Goal: Task Accomplishment & Management: Manage account settings

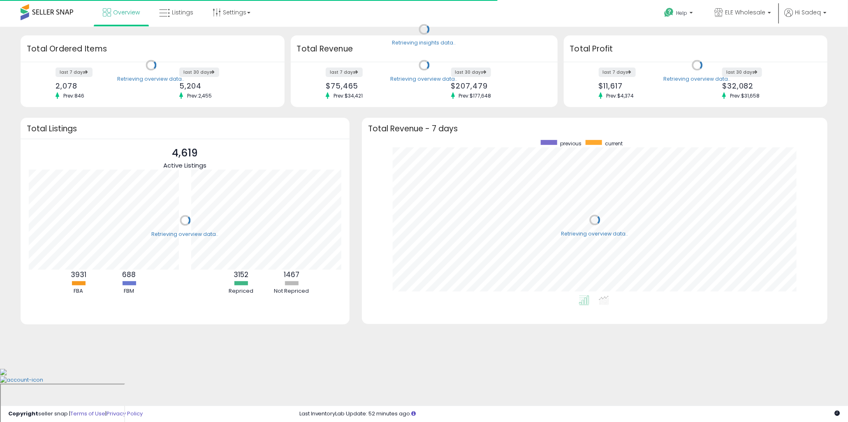
scroll to position [156, 449]
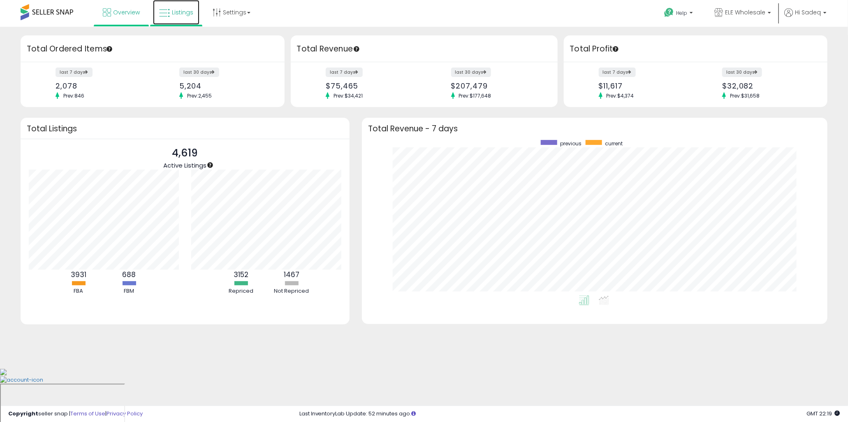
click at [174, 12] on span "Listings" at bounding box center [182, 12] width 21 height 8
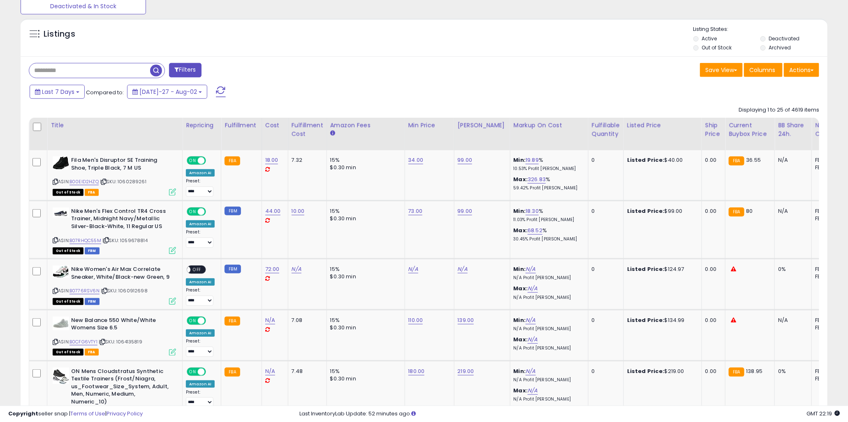
scroll to position [283, 0]
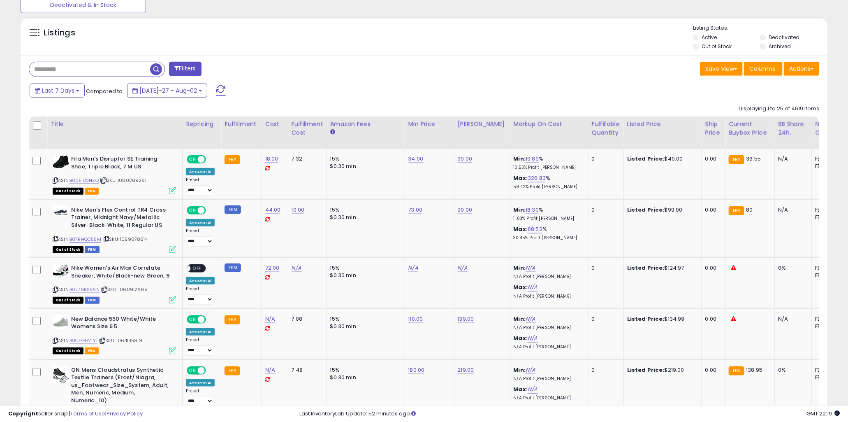
click at [606, 133] on div "Fulfillable Quantity" at bounding box center [606, 128] width 28 height 17
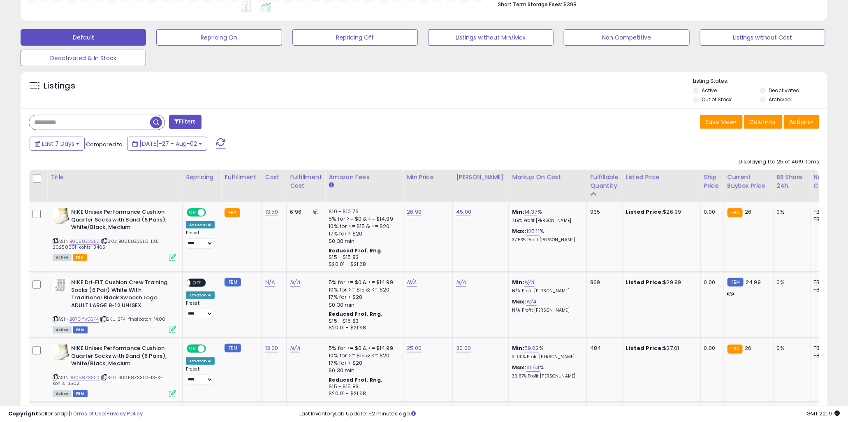
scroll to position [218, 0]
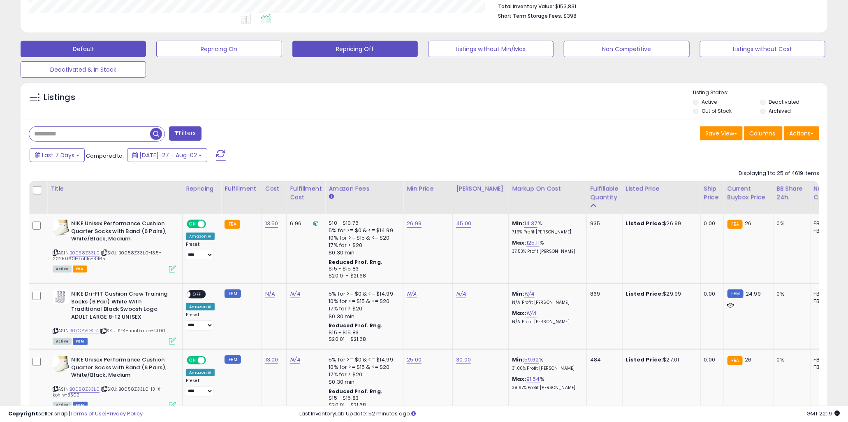
click at [282, 46] on button "Repricing Off" at bounding box center [218, 49] width 125 height 16
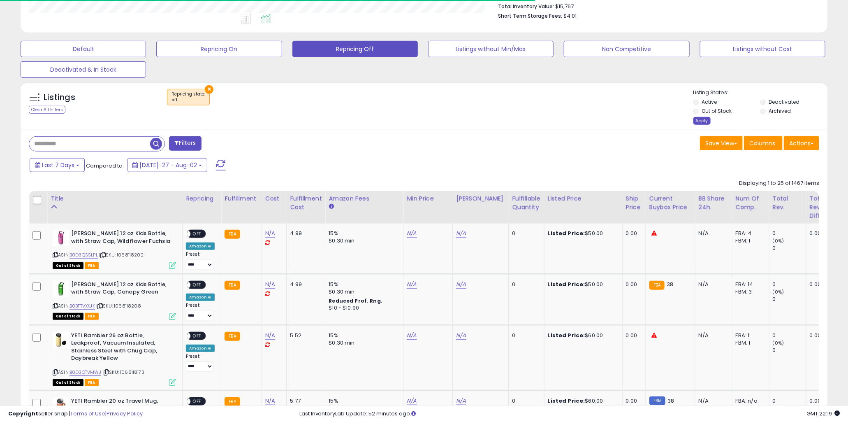
click at [698, 123] on div "Apply" at bounding box center [702, 121] width 17 height 8
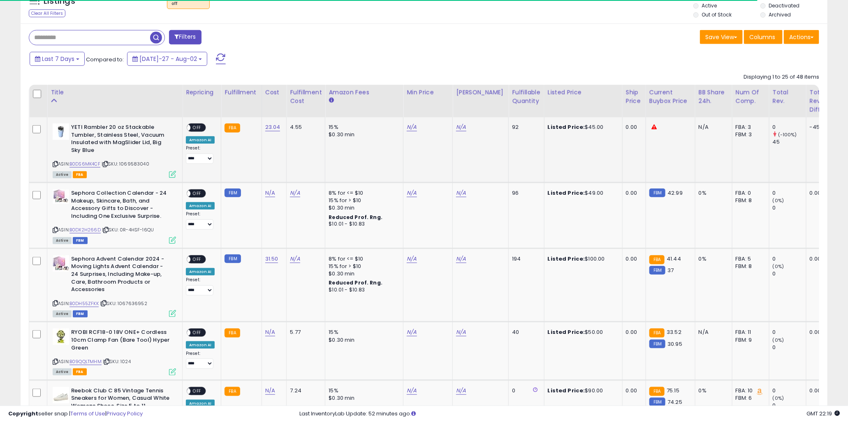
scroll to position [348, 0]
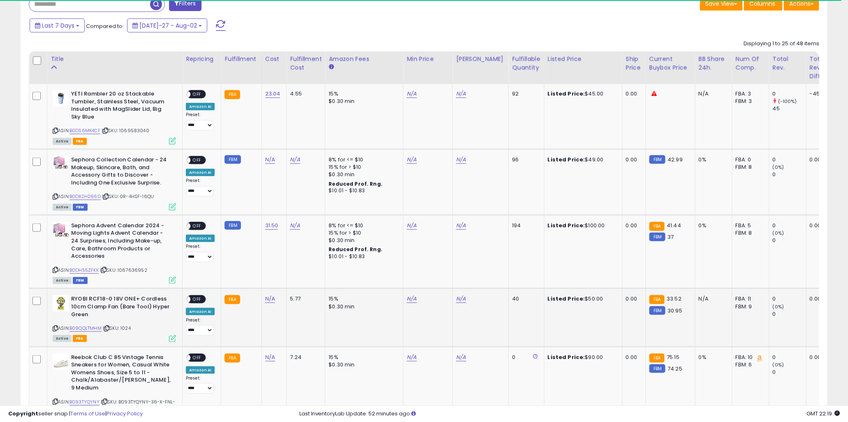
click at [406, 293] on td "N/A" at bounding box center [428, 317] width 49 height 58
click at [407, 98] on link "N/A" at bounding box center [412, 94] width 10 height 8
type input "**"
click button "submit" at bounding box center [435, 271] width 14 height 12
click at [457, 98] on link "N/A" at bounding box center [461, 94] width 10 height 8
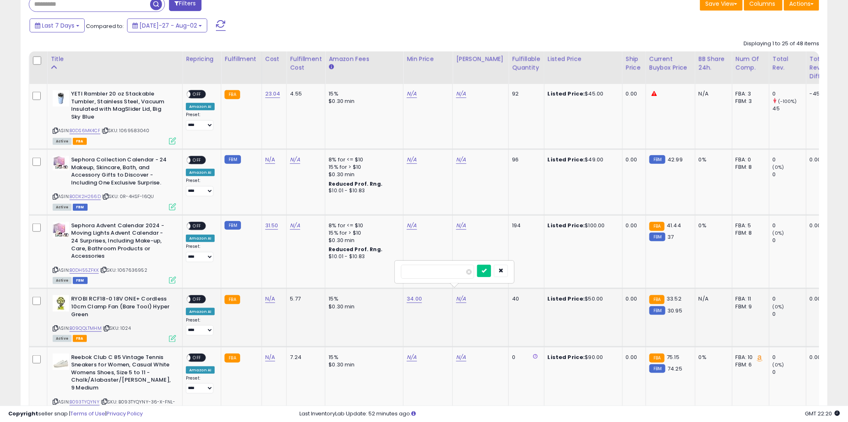
scroll to position [169, 469]
type input "**"
click button "submit" at bounding box center [484, 271] width 14 height 12
click at [193, 296] on div "ON OFF" at bounding box center [183, 299] width 19 height 7
click at [198, 296] on span "OFF" at bounding box center [196, 299] width 13 height 7
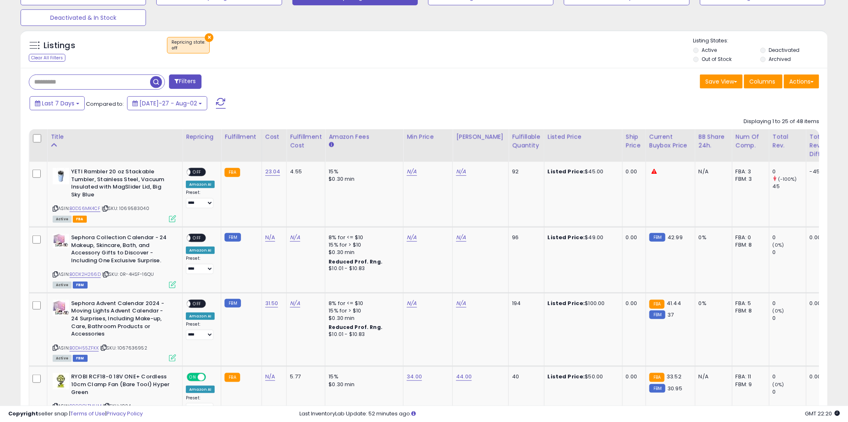
scroll to position [319, 0]
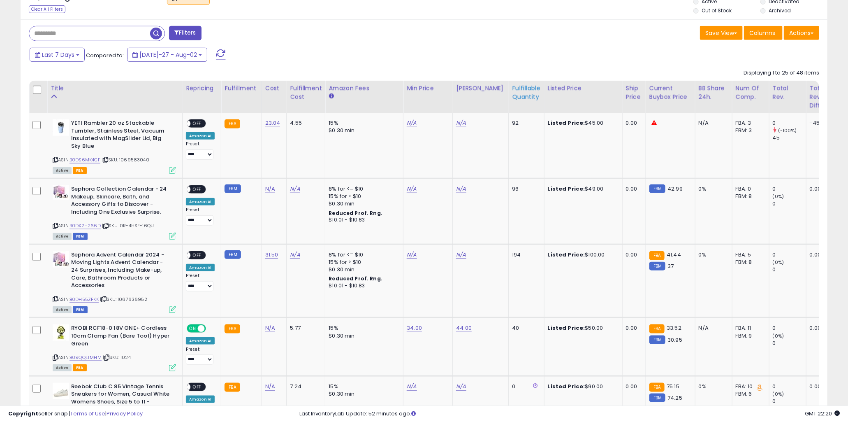
click at [515, 98] on div "Fulfillable Quantity" at bounding box center [526, 92] width 28 height 17
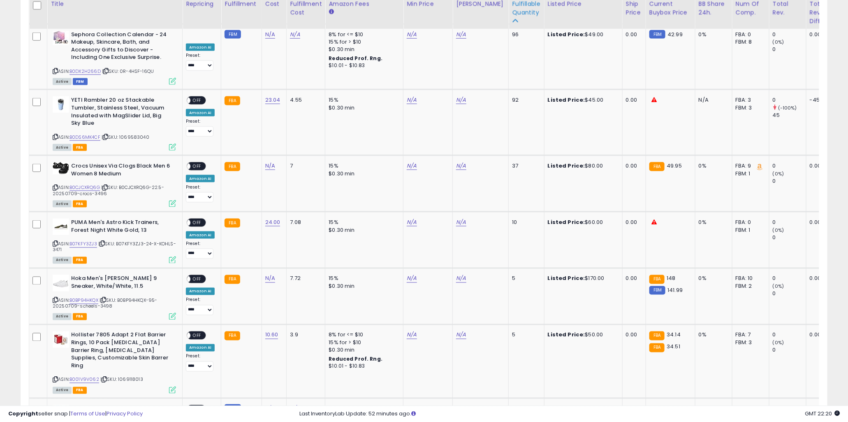
scroll to position [593, 0]
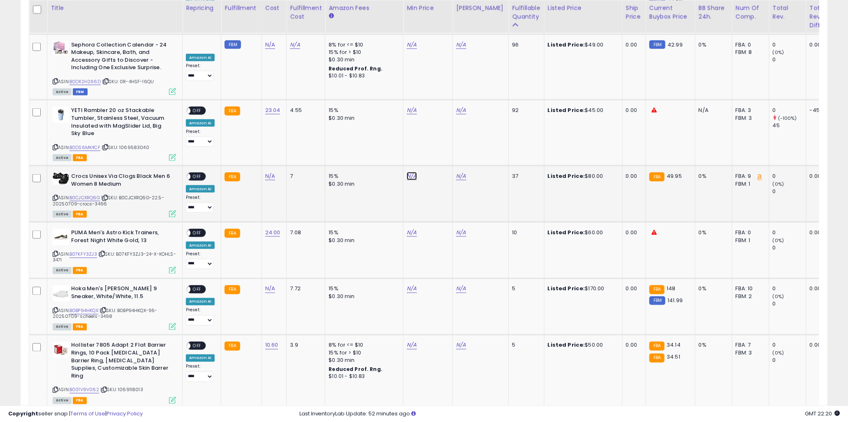
type input "**"
click button "submit" at bounding box center [435, 148] width 14 height 12
type input "**"
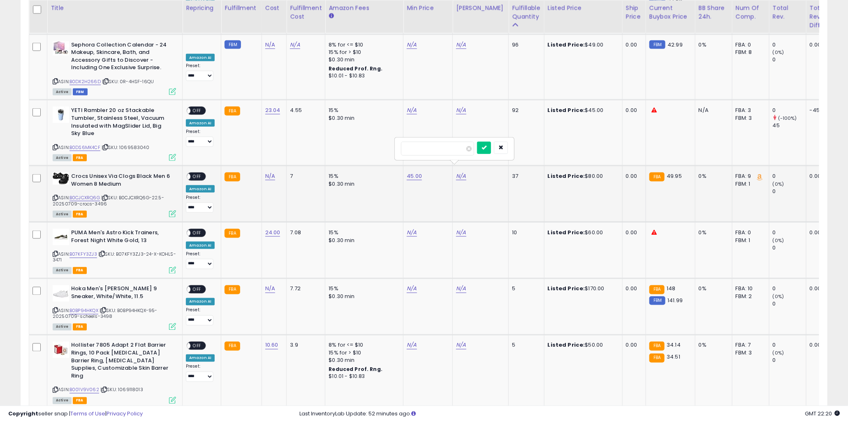
click button "submit" at bounding box center [484, 148] width 14 height 12
click at [198, 173] on span "OFF" at bounding box center [196, 176] width 13 height 7
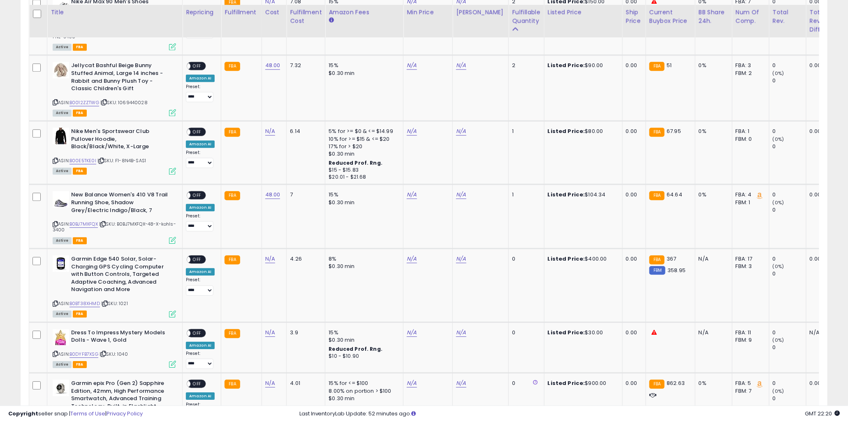
scroll to position [1150, 0]
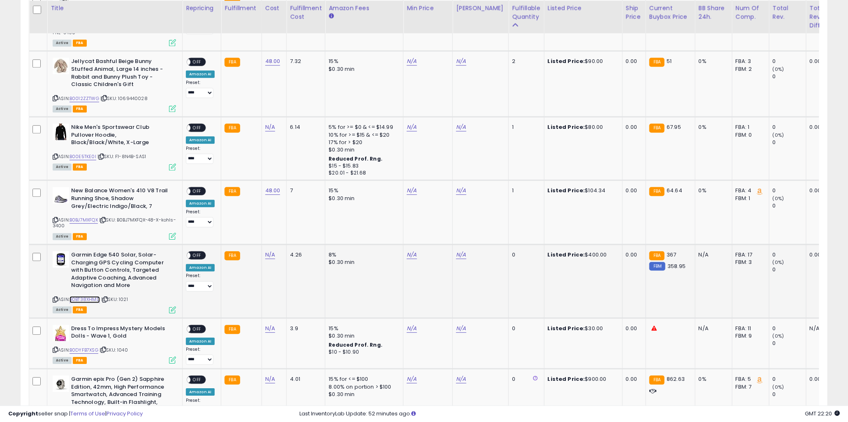
click at [98, 296] on link "B0BT38XHMD" at bounding box center [85, 299] width 30 height 7
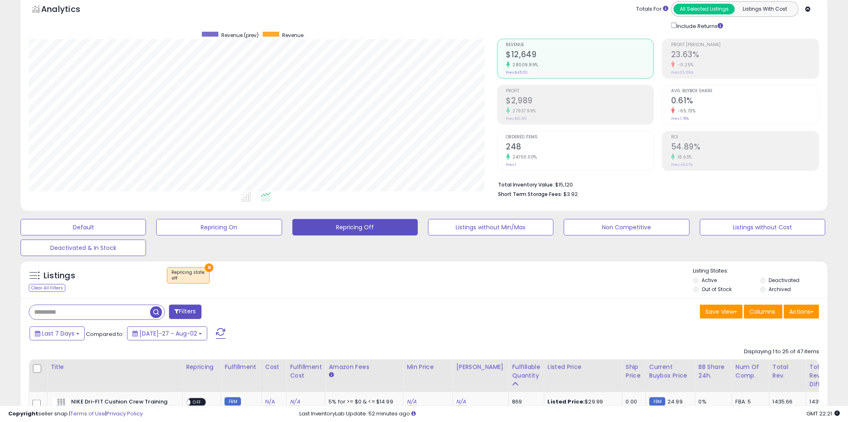
scroll to position [0, 0]
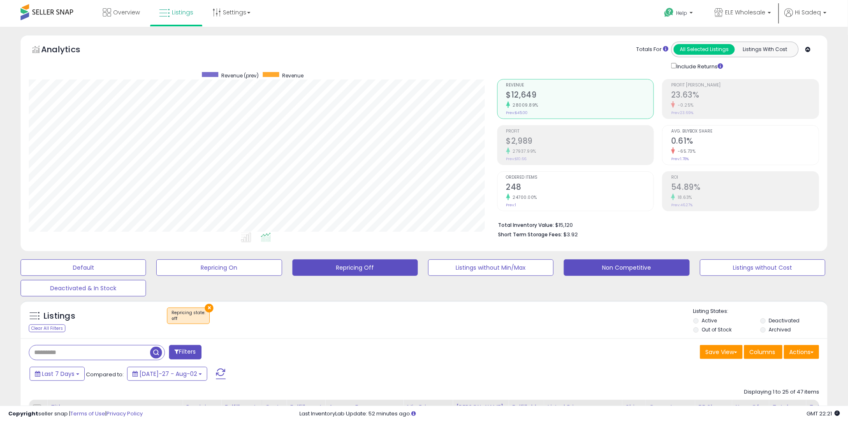
click at [146, 269] on button "Non Competitive" at bounding box center [83, 267] width 125 height 16
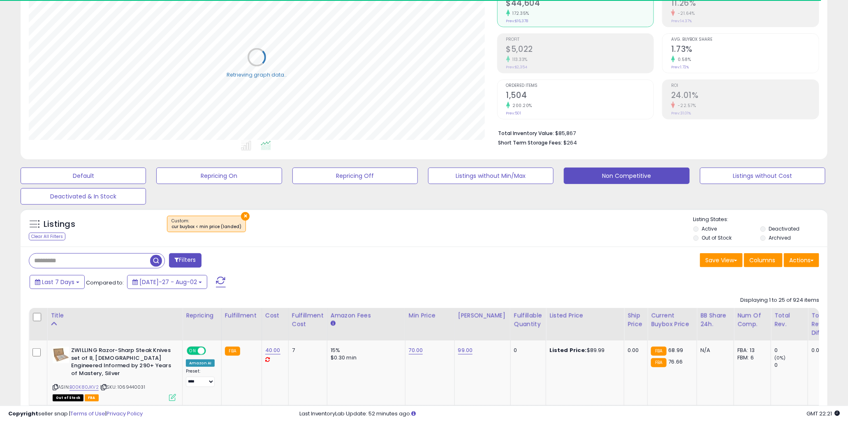
scroll to position [134, 0]
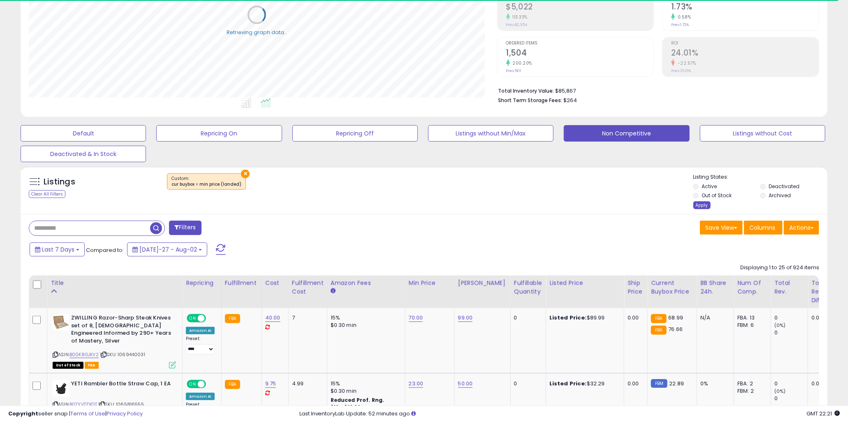
click at [698, 205] on div "Apply" at bounding box center [702, 205] width 17 height 8
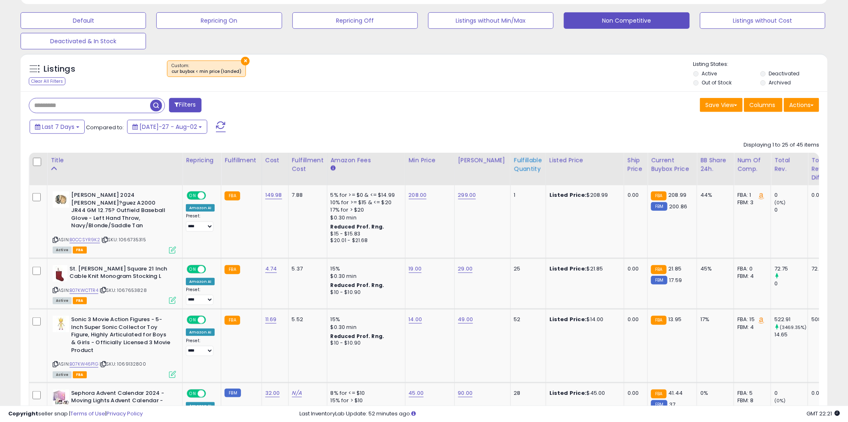
scroll to position [169, 469]
click at [514, 165] on div "Fulfillable Quantity" at bounding box center [528, 164] width 28 height 17
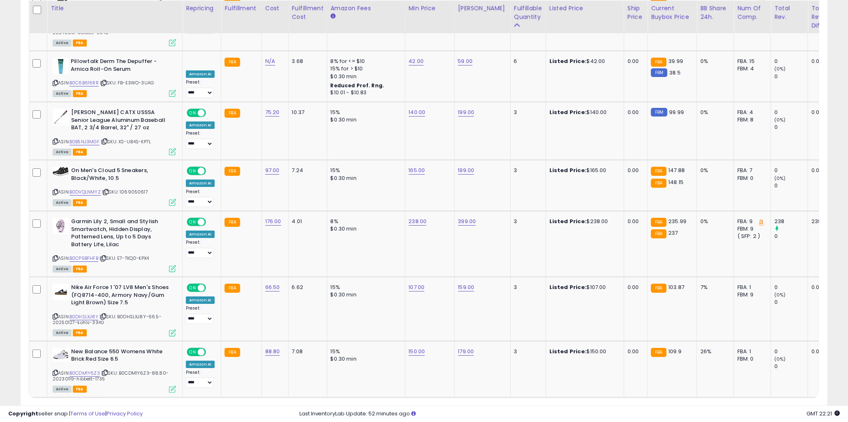
scroll to position [1536, 0]
